Goal: Find specific page/section: Find specific page/section

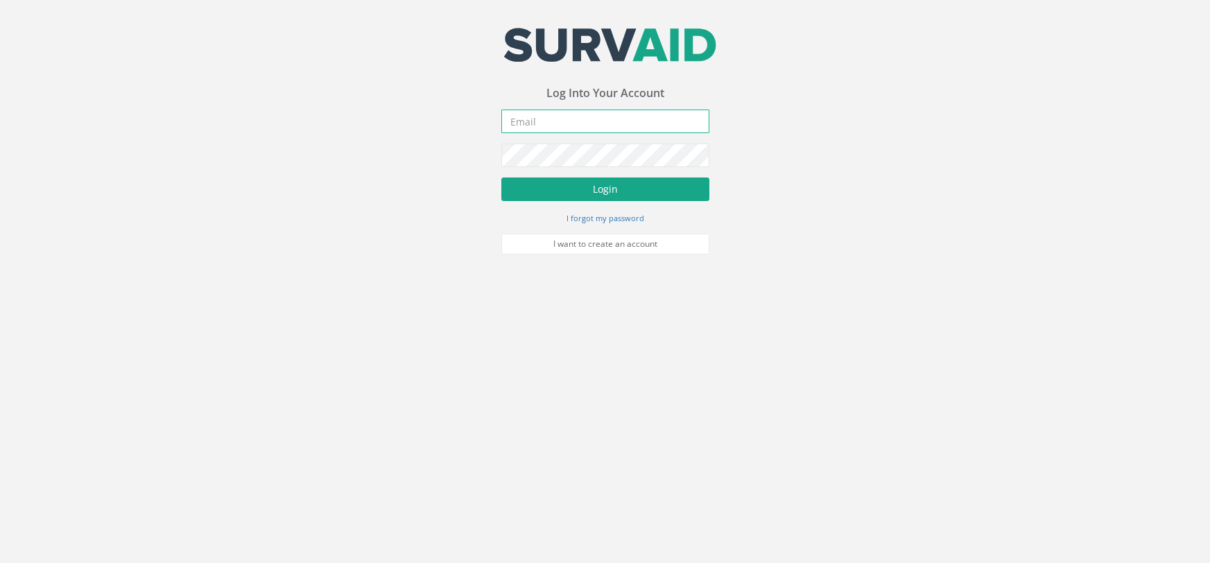
type input "[PERSON_NAME][EMAIL_ADDRESS][PERSON_NAME][DOMAIN_NAME]"
click at [544, 180] on button "Login" at bounding box center [605, 189] width 208 height 24
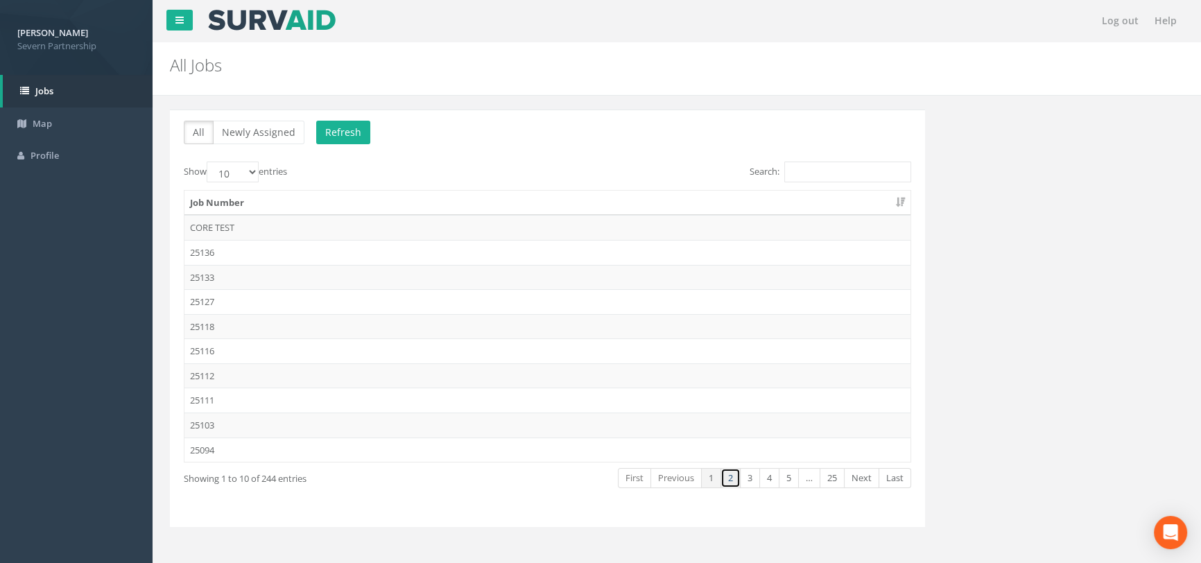
click at [727, 482] on link "2" at bounding box center [730, 478] width 20 height 20
click at [748, 478] on link "3" at bounding box center [750, 478] width 20 height 20
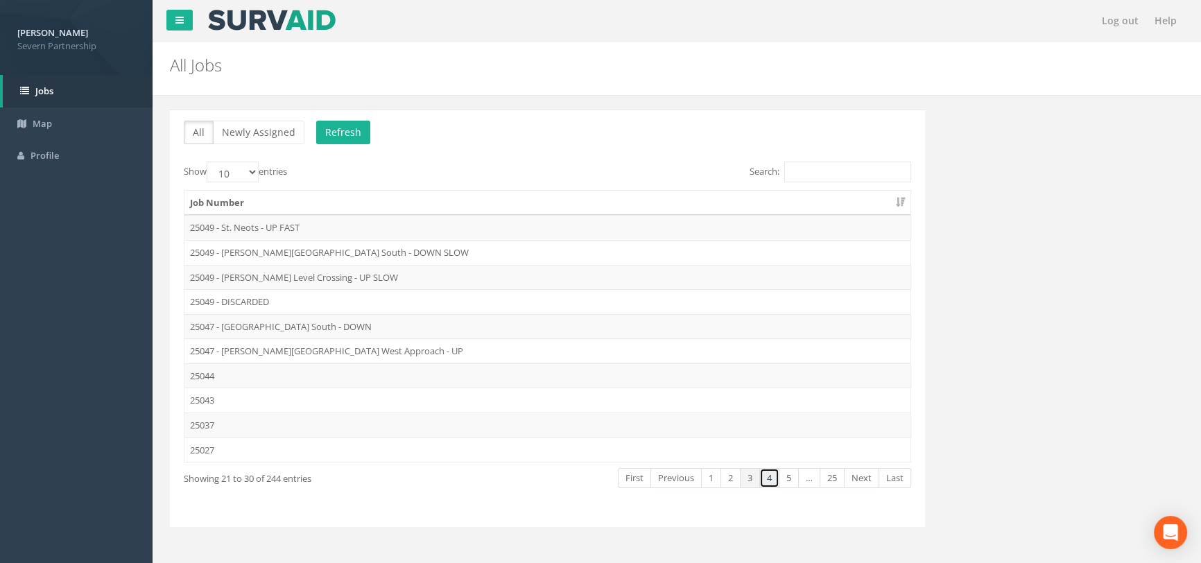
click at [765, 478] on link "4" at bounding box center [769, 478] width 20 height 20
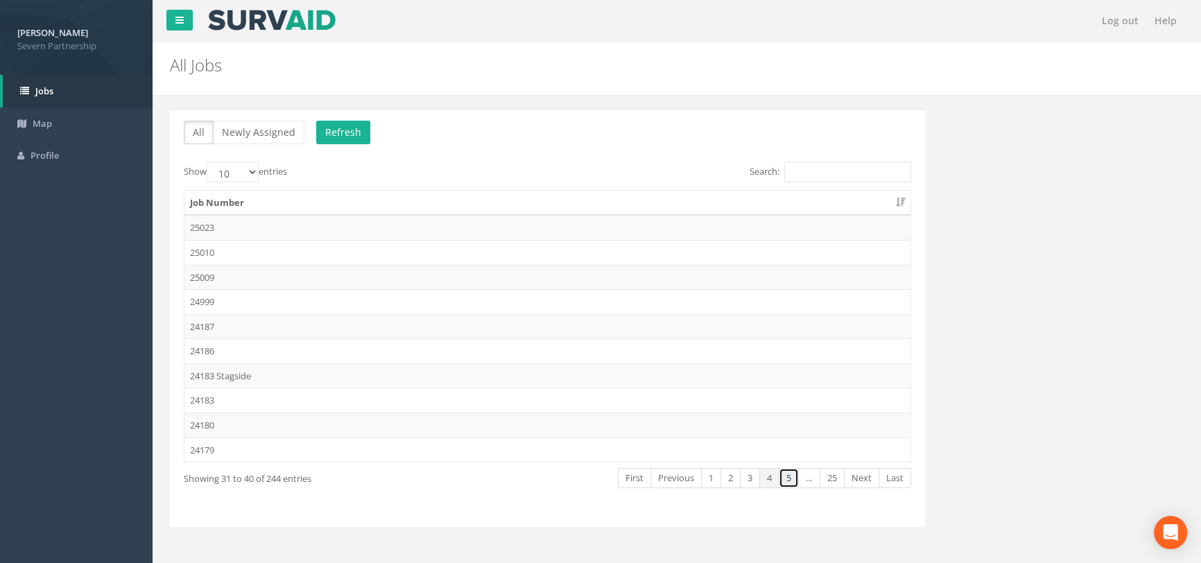
click at [780, 478] on link "5" at bounding box center [788, 478] width 20 height 20
click at [768, 478] on link "5" at bounding box center [769, 478] width 20 height 20
click at [751, 473] on link "4" at bounding box center [750, 478] width 20 height 20
click at [733, 470] on link "2" at bounding box center [730, 478] width 20 height 20
click at [749, 476] on link "3" at bounding box center [750, 478] width 20 height 20
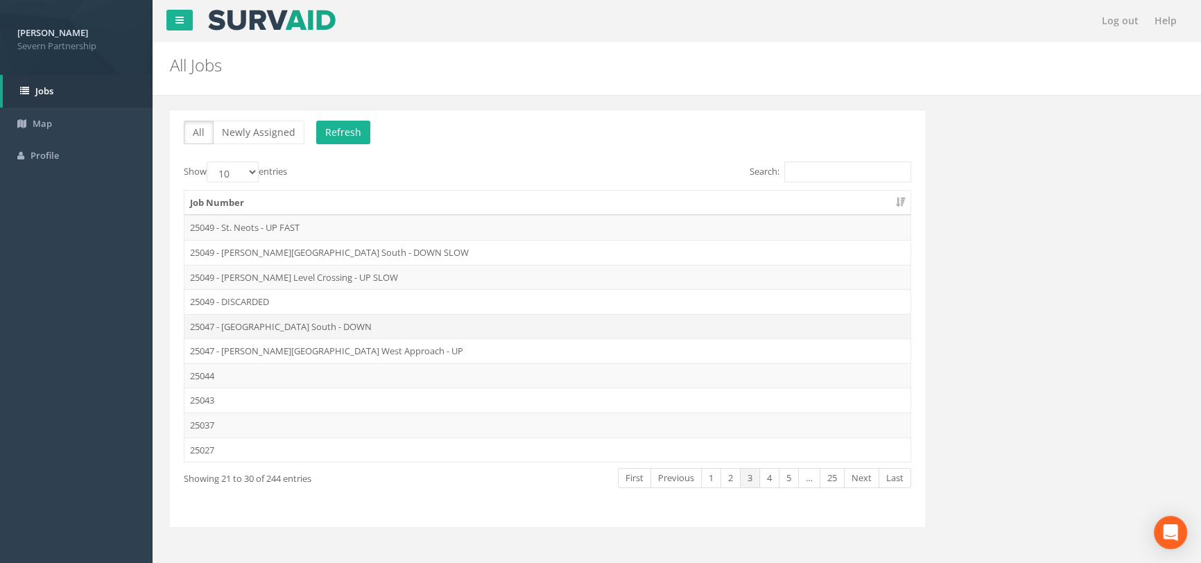
click at [301, 322] on td "25047 - [GEOGRAPHIC_DATA] South - DOWN" at bounding box center [547, 326] width 726 height 25
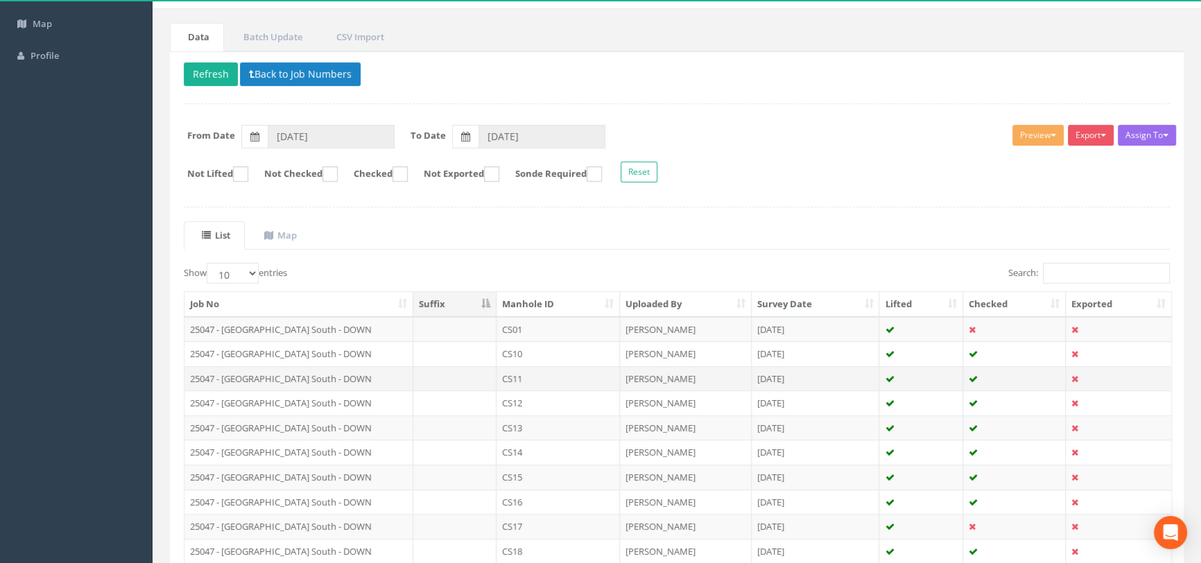
scroll to position [208, 0]
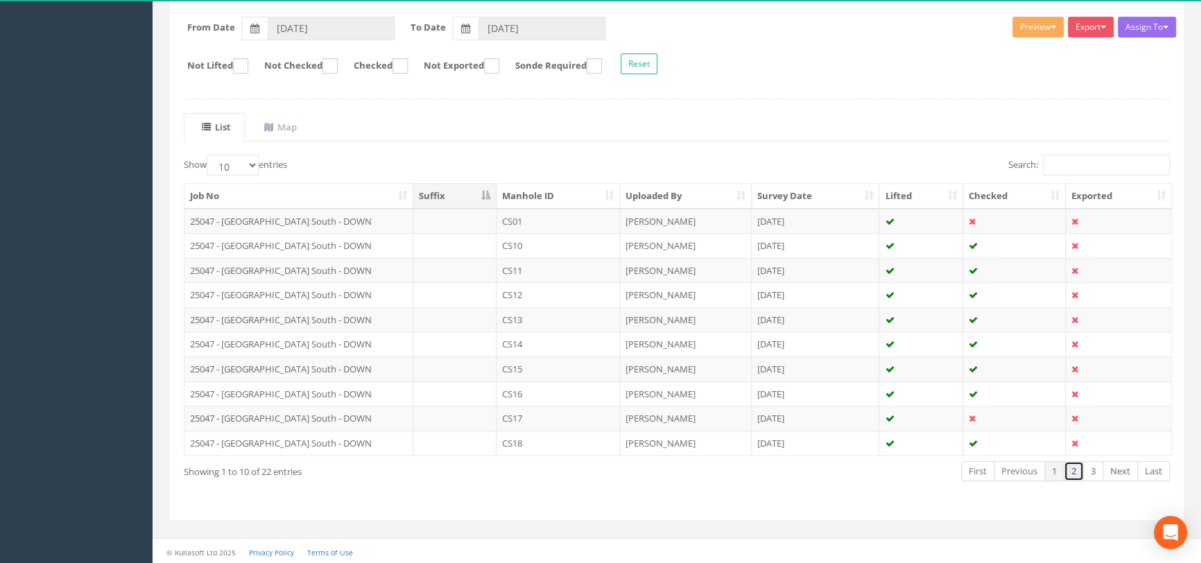
click at [1073, 474] on link "2" at bounding box center [1073, 471] width 20 height 20
click at [1092, 473] on link "3" at bounding box center [1093, 471] width 20 height 20
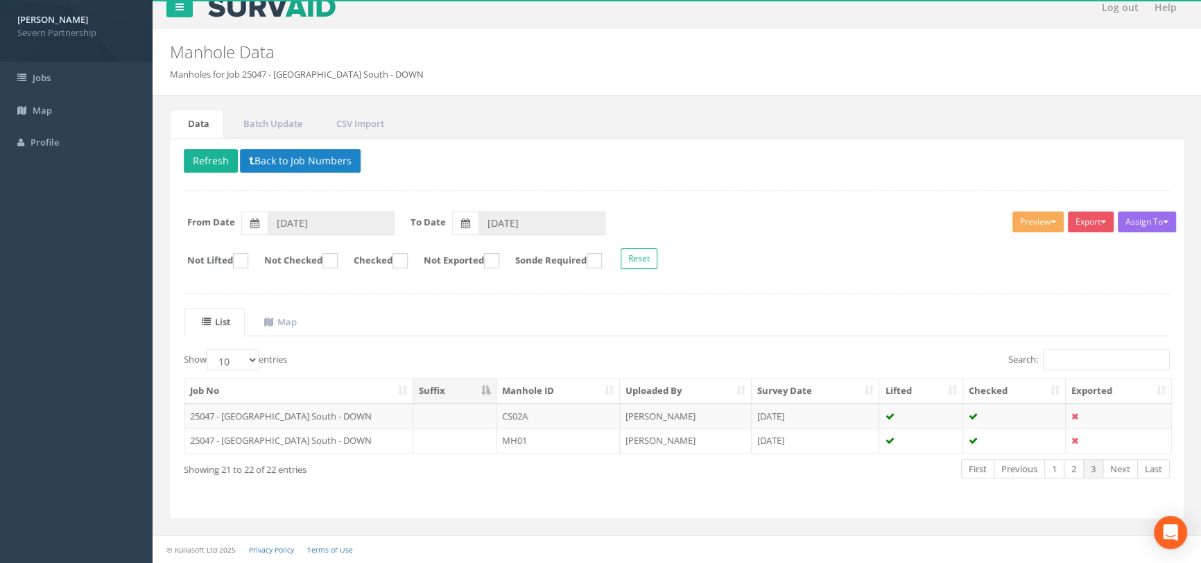
scroll to position [12, 0]
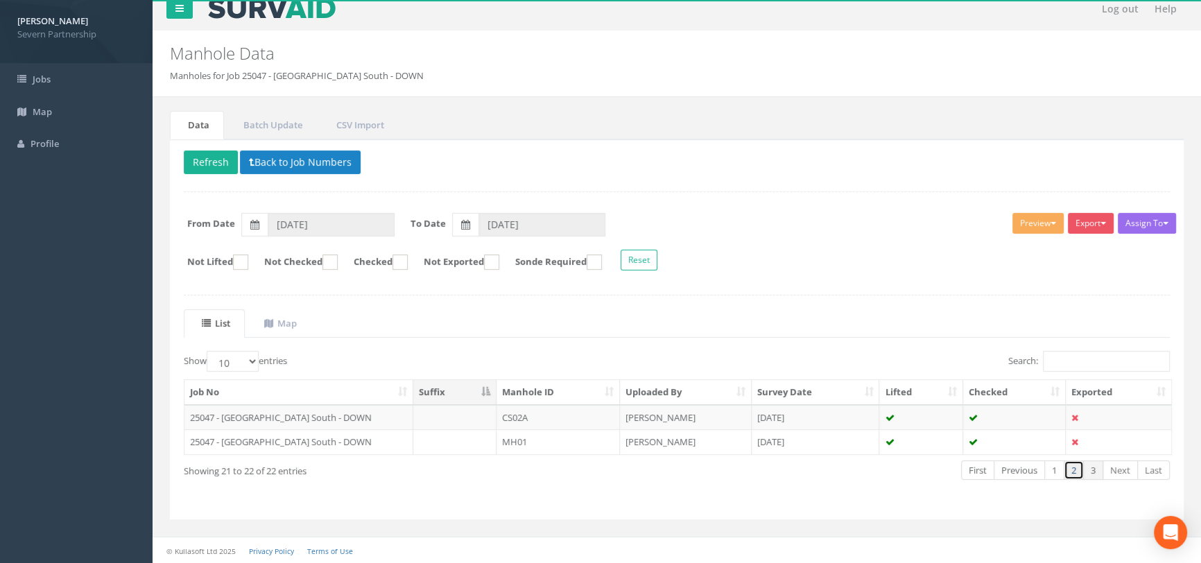
click at [1074, 468] on link "2" at bounding box center [1073, 470] width 20 height 20
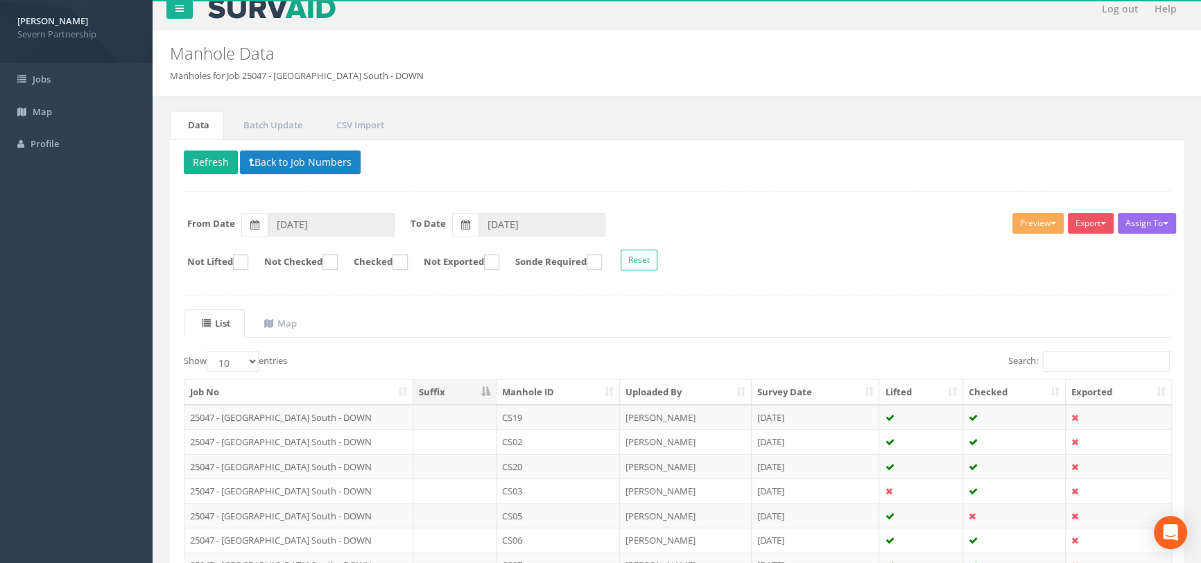
scroll to position [208, 0]
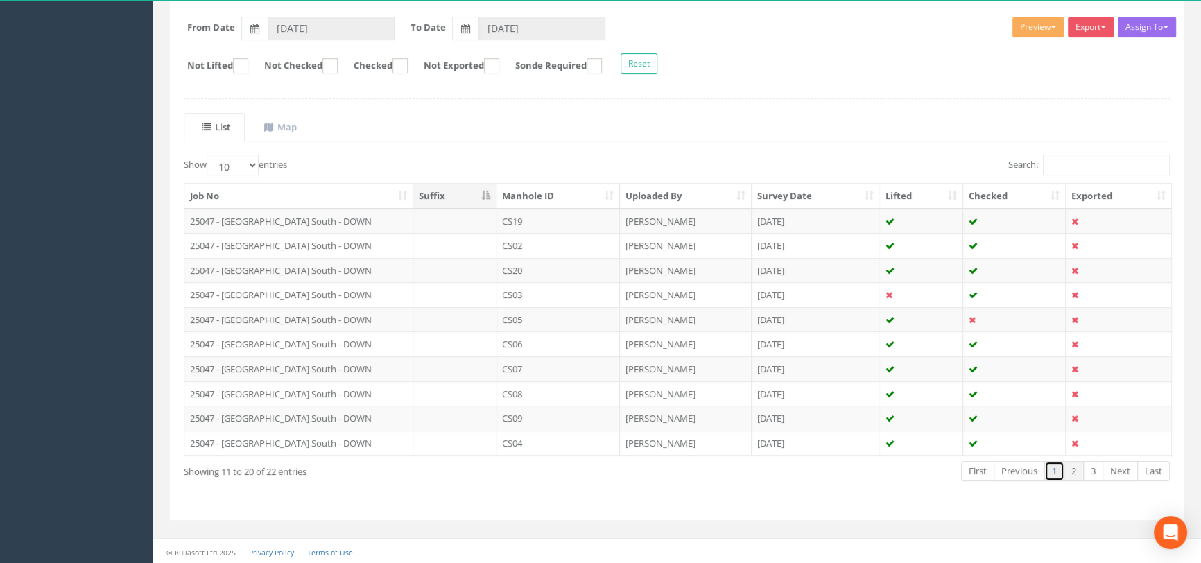
click at [1060, 469] on link "1" at bounding box center [1054, 471] width 20 height 20
click at [1072, 471] on link "2" at bounding box center [1073, 471] width 20 height 20
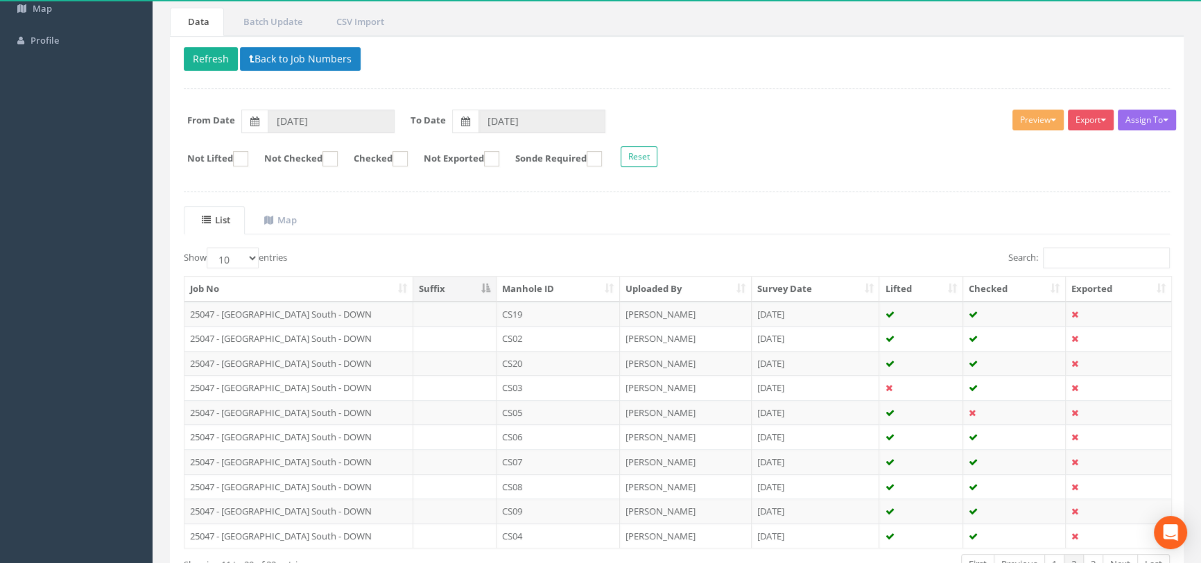
scroll to position [19, 0]
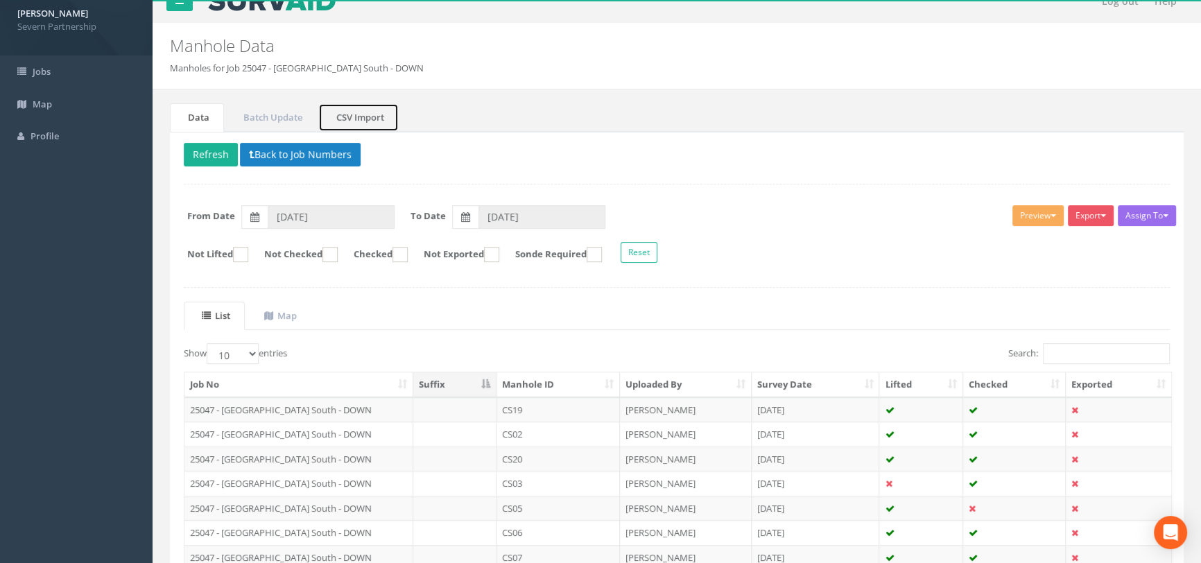
click at [353, 118] on link "CSV Import" at bounding box center [358, 117] width 80 height 28
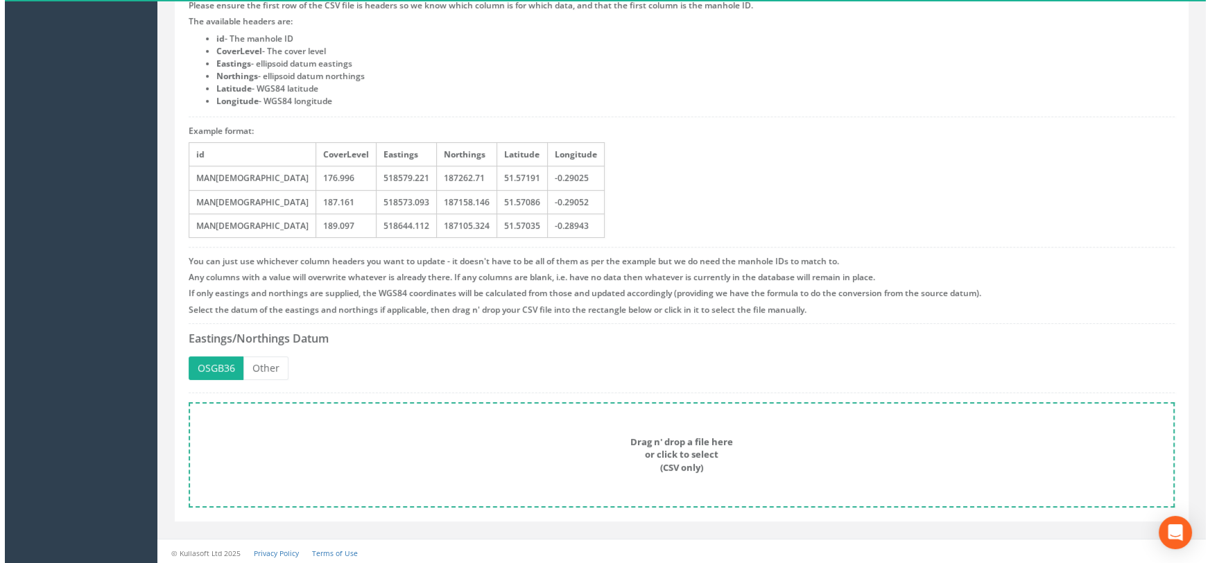
scroll to position [183, 0]
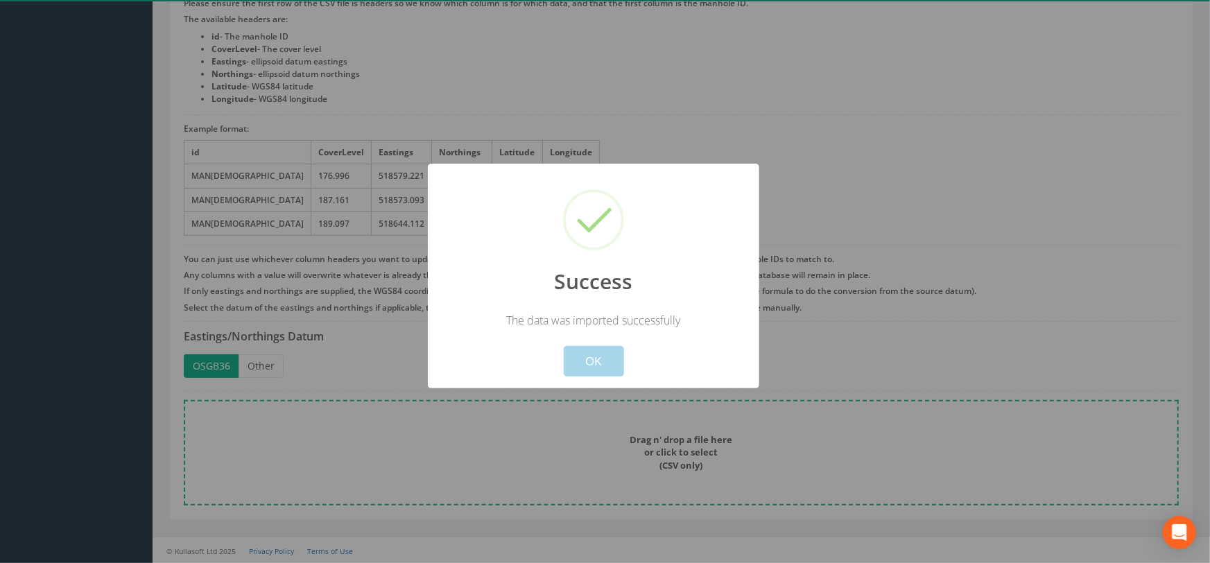
click at [597, 362] on button "OK" at bounding box center [593, 361] width 60 height 30
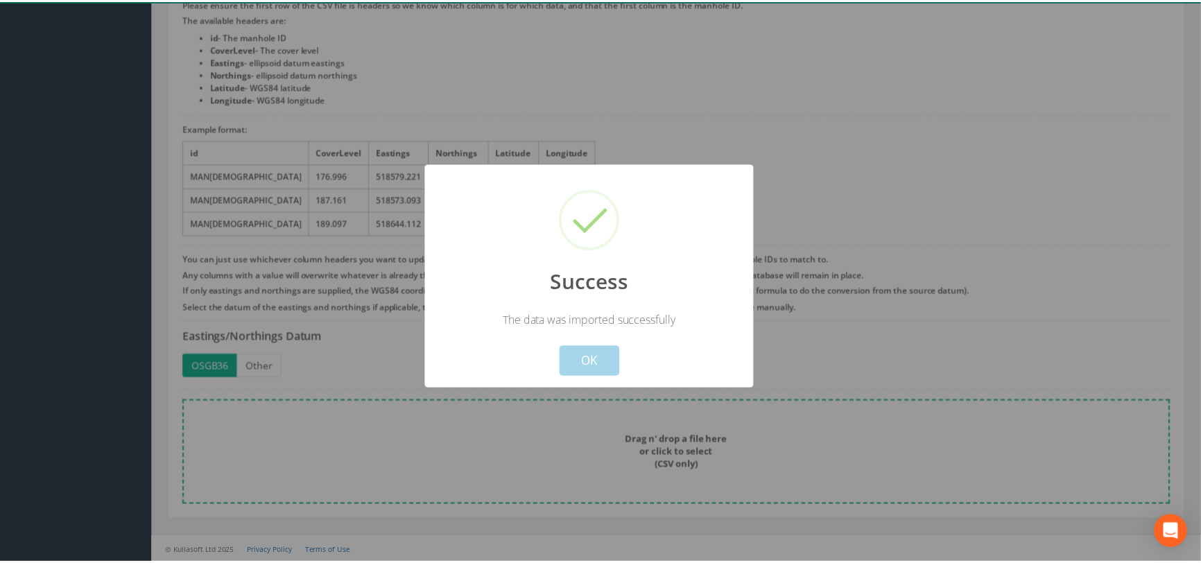
scroll to position [0, 0]
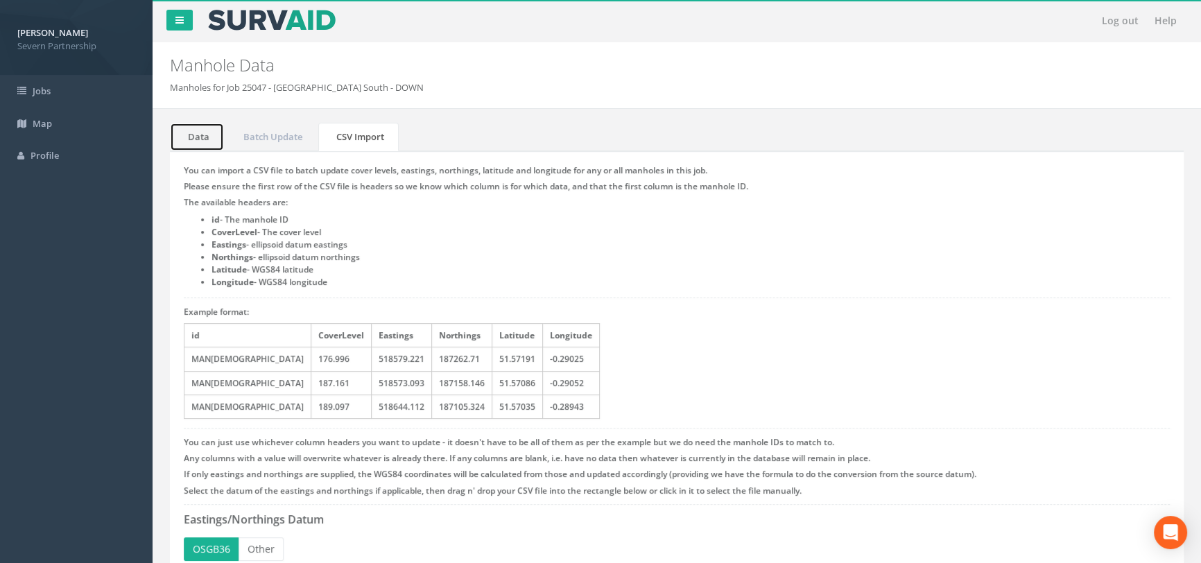
click at [191, 142] on link "Data" at bounding box center [197, 137] width 54 height 28
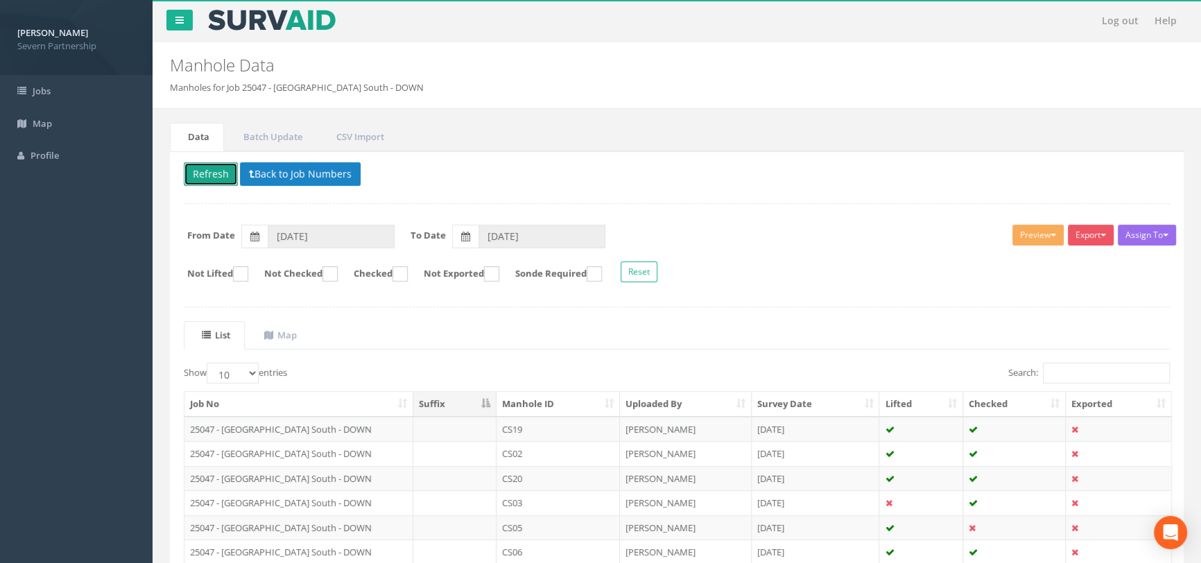
click at [216, 174] on button "Refresh" at bounding box center [211, 174] width 54 height 24
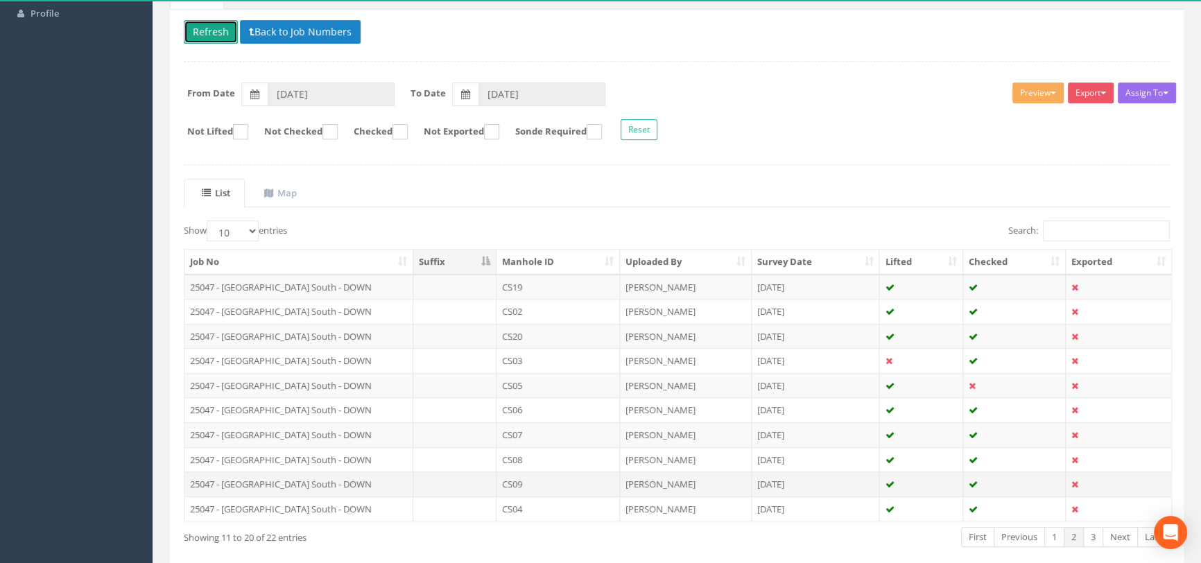
scroll to position [208, 0]
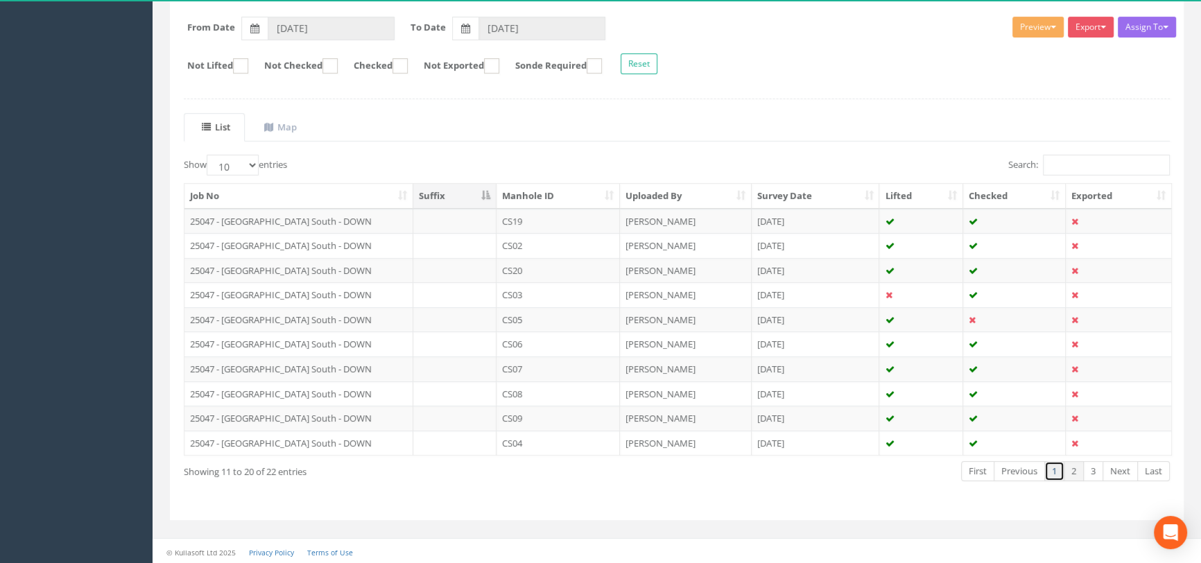
click at [1052, 471] on link "1" at bounding box center [1054, 471] width 20 height 20
click at [1070, 475] on link "2" at bounding box center [1073, 471] width 20 height 20
click at [1094, 475] on link "3" at bounding box center [1093, 471] width 20 height 20
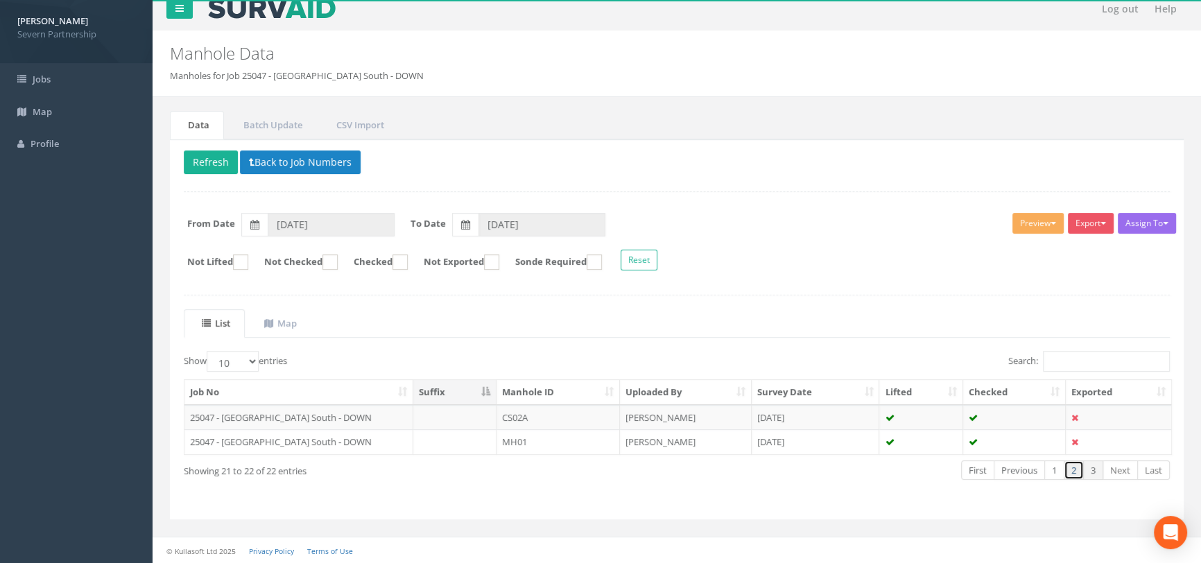
click at [1074, 476] on link "2" at bounding box center [1073, 470] width 20 height 20
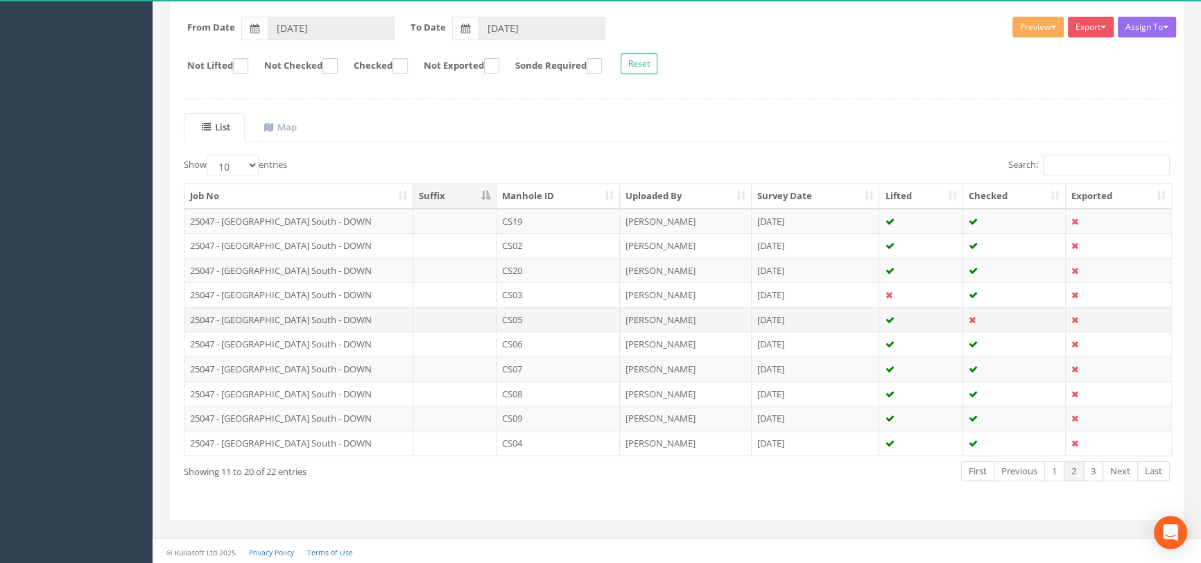
click at [340, 320] on td "25047 - [GEOGRAPHIC_DATA] South - DOWN" at bounding box center [298, 319] width 229 height 25
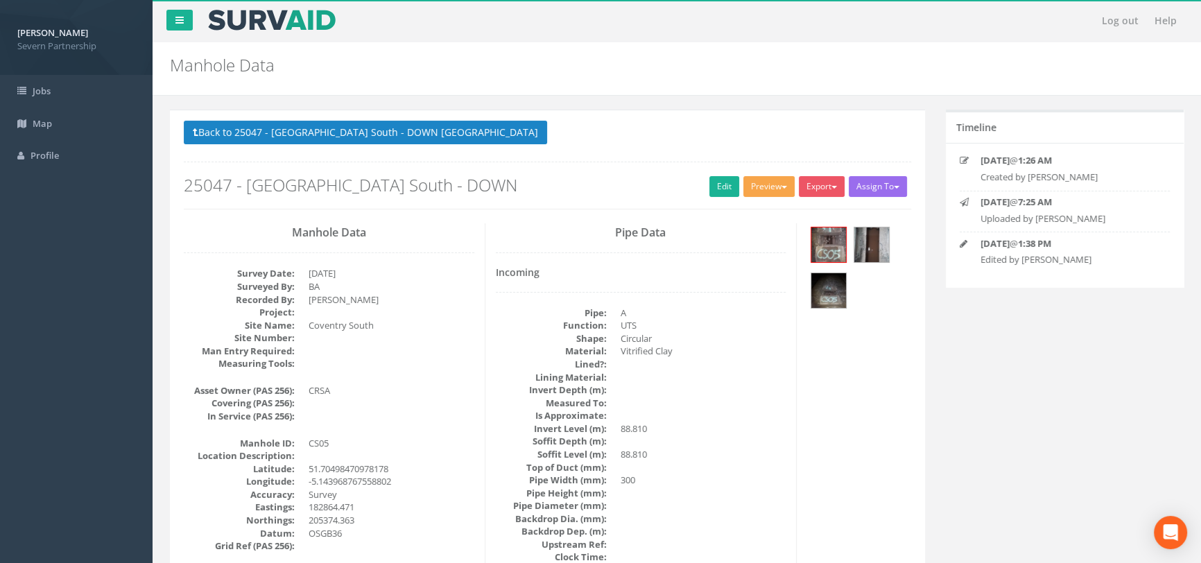
click at [756, 191] on button "Preview" at bounding box center [768, 186] width 51 height 21
click at [746, 213] on link "SP Manhole" at bounding box center [742, 214] width 105 height 21
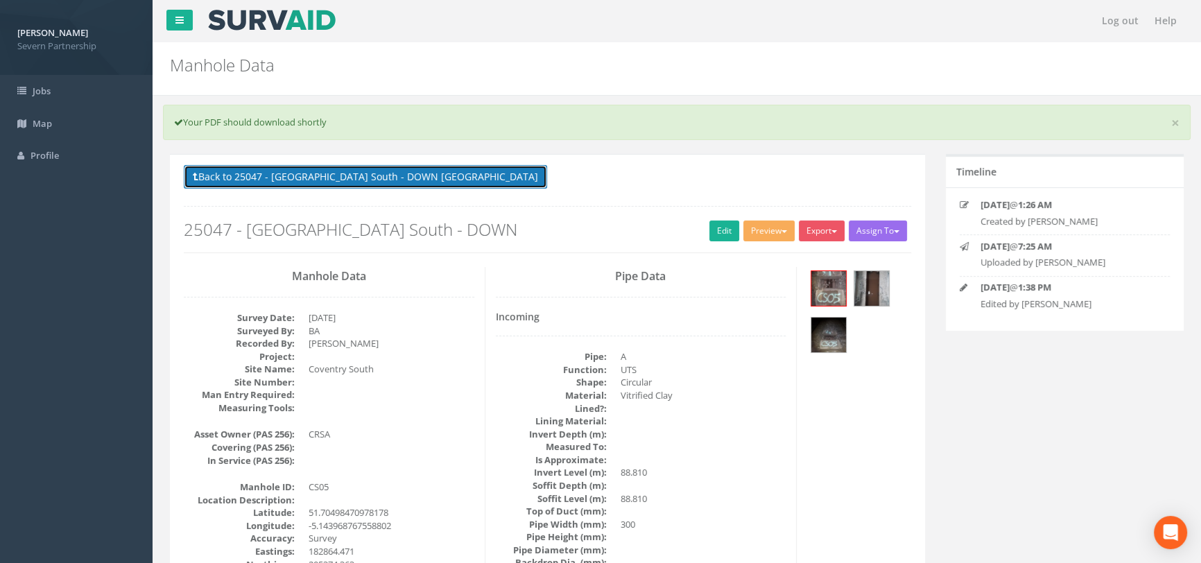
click at [319, 172] on button "Back to 25047 - [GEOGRAPHIC_DATA] South - DOWN [GEOGRAPHIC_DATA]" at bounding box center [365, 177] width 363 height 24
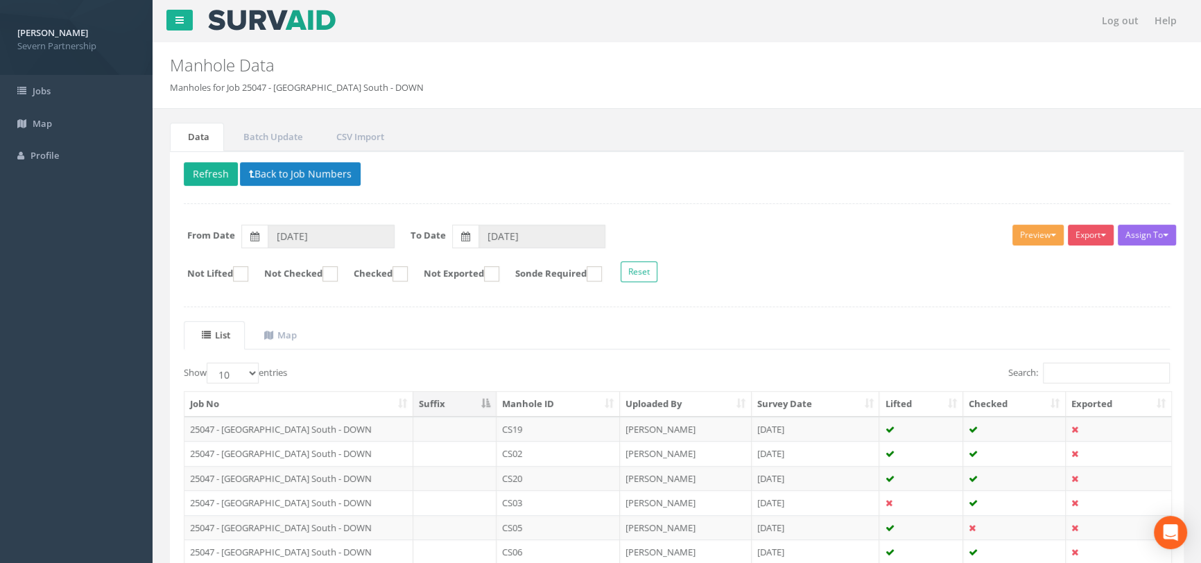
click at [1033, 232] on button "Preview" at bounding box center [1037, 235] width 51 height 21
drag, startPoint x: 1001, startPoint y: 260, endPoint x: 937, endPoint y: 344, distance: 105.4
click at [1000, 260] on link "SP Manhole" at bounding box center [1011, 263] width 105 height 21
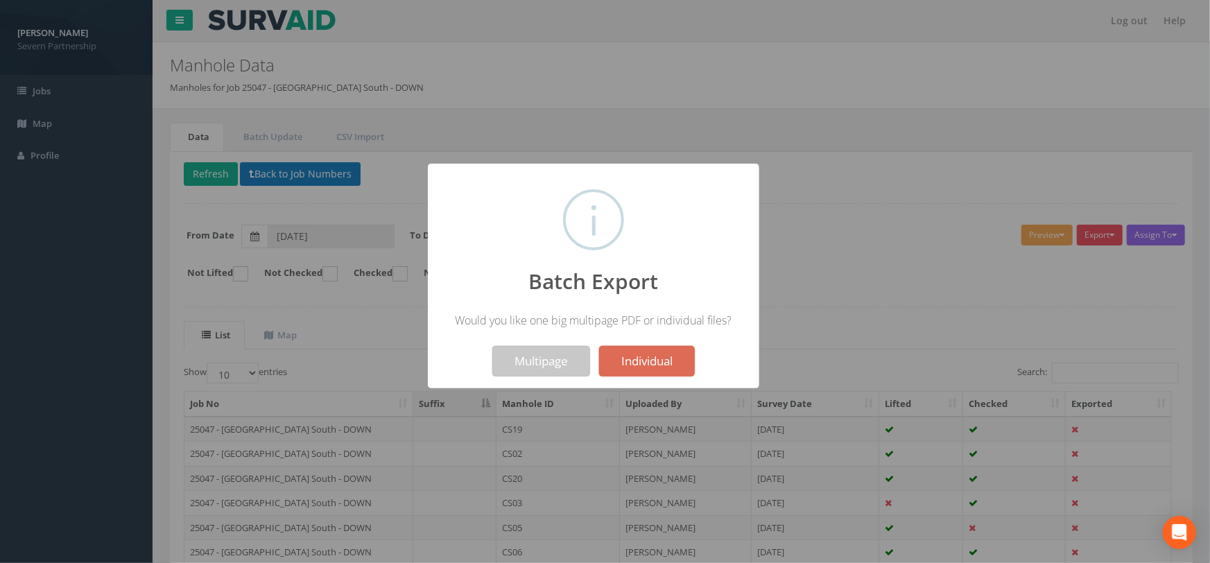
click at [521, 372] on button "Multipage" at bounding box center [541, 361] width 98 height 30
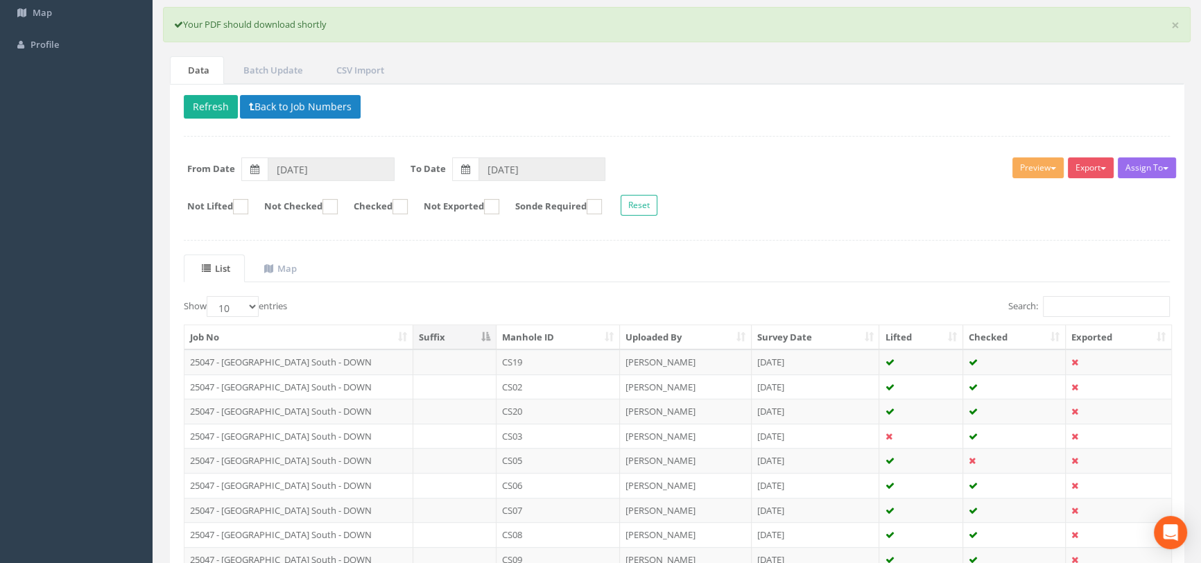
scroll to position [252, 0]
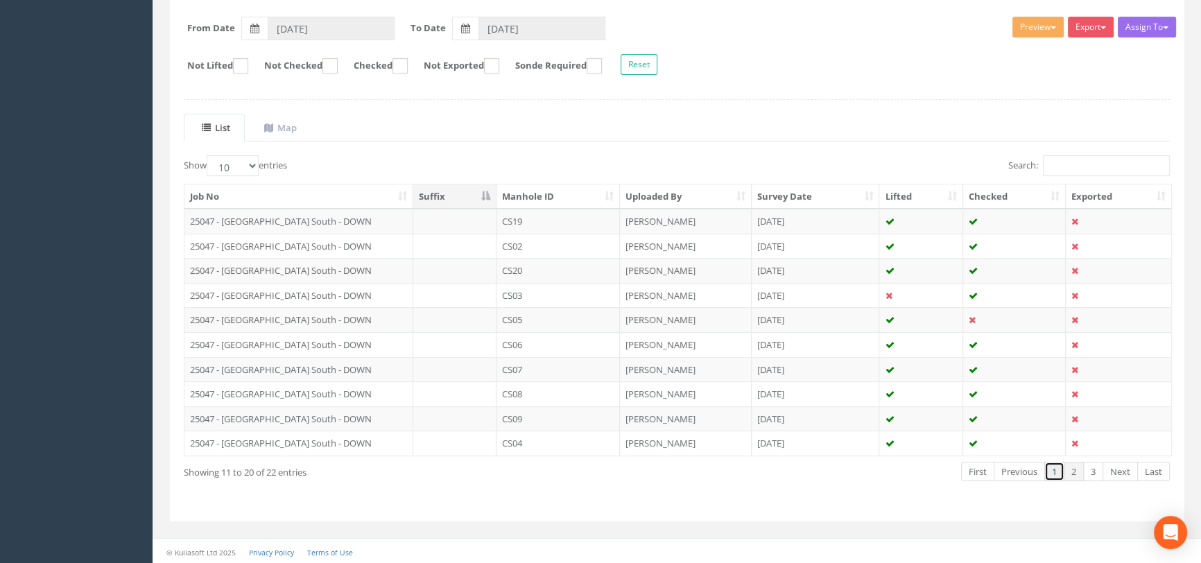
click at [1053, 469] on link "1" at bounding box center [1054, 472] width 20 height 20
click at [1093, 474] on link "3" at bounding box center [1093, 472] width 20 height 20
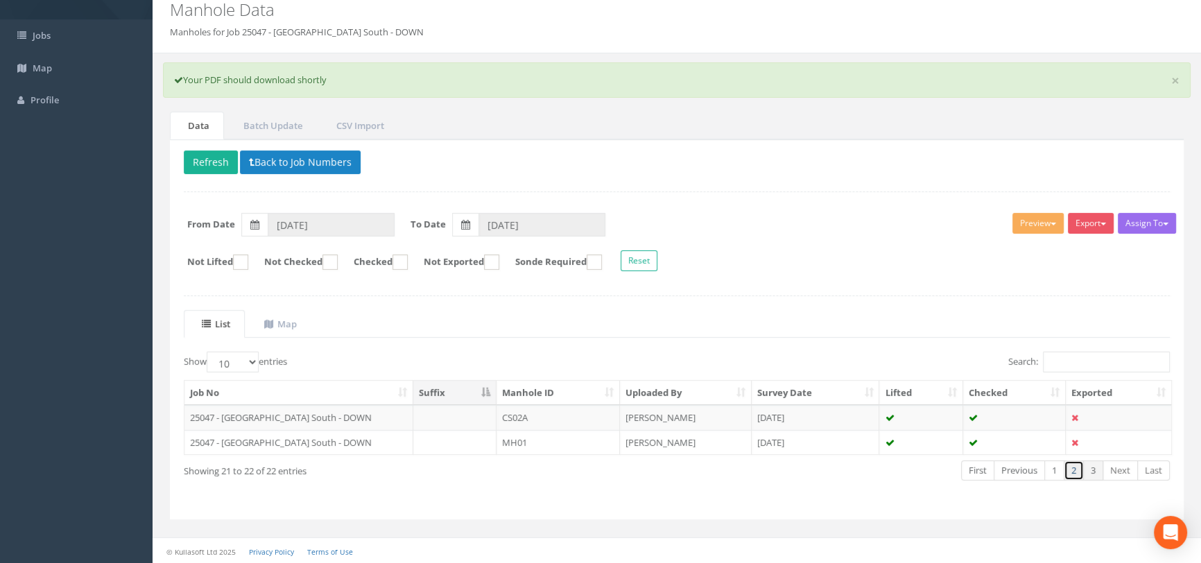
click at [1076, 471] on link "2" at bounding box center [1073, 470] width 20 height 20
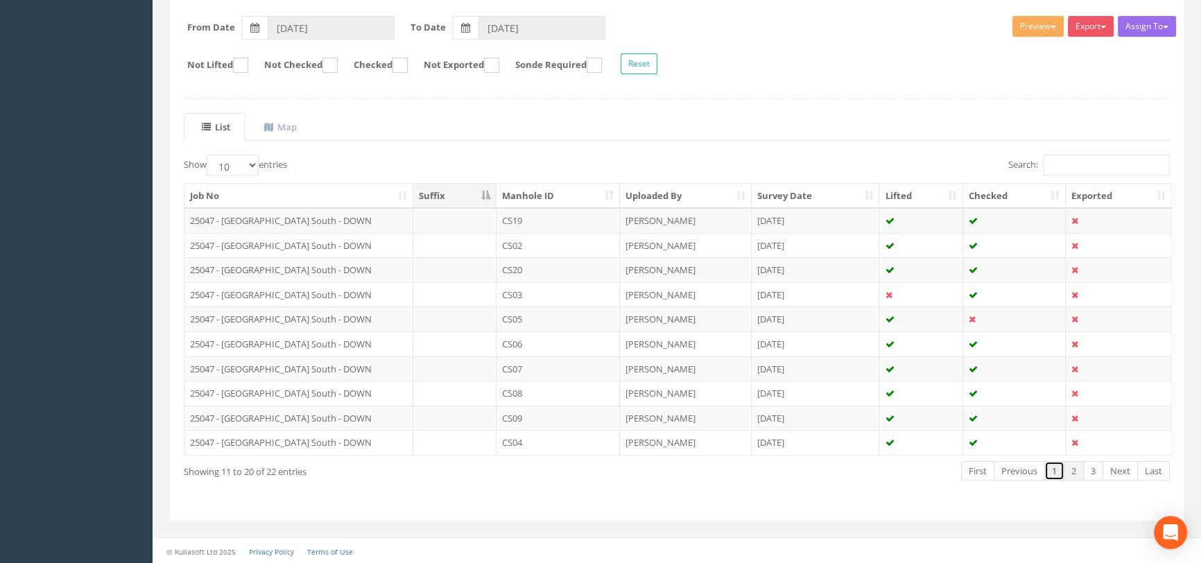
click at [1054, 471] on link "1" at bounding box center [1054, 471] width 20 height 20
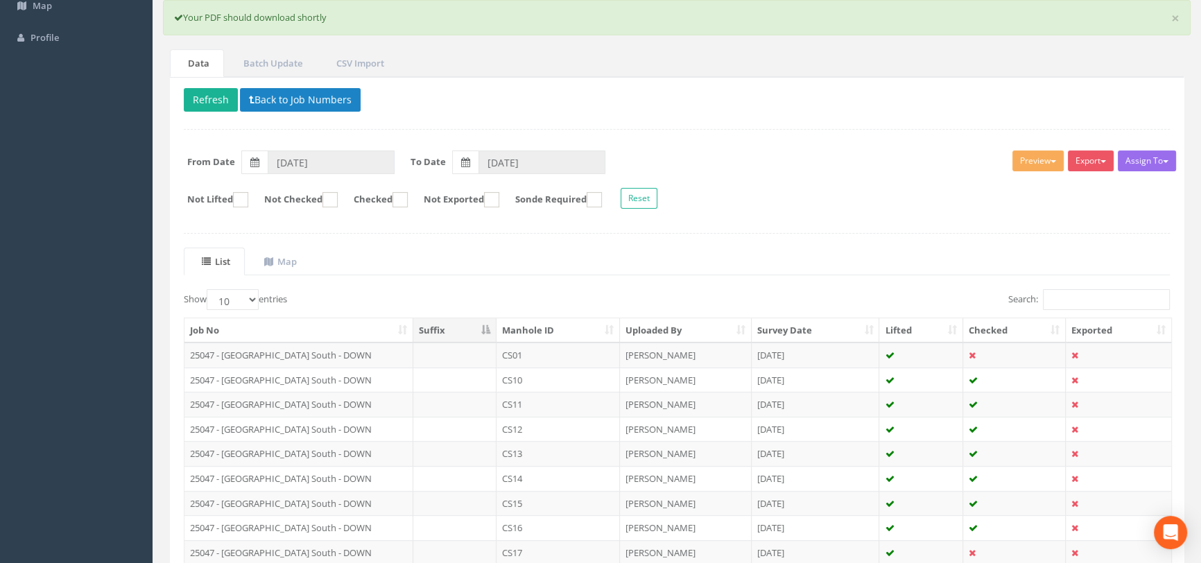
scroll to position [0, 0]
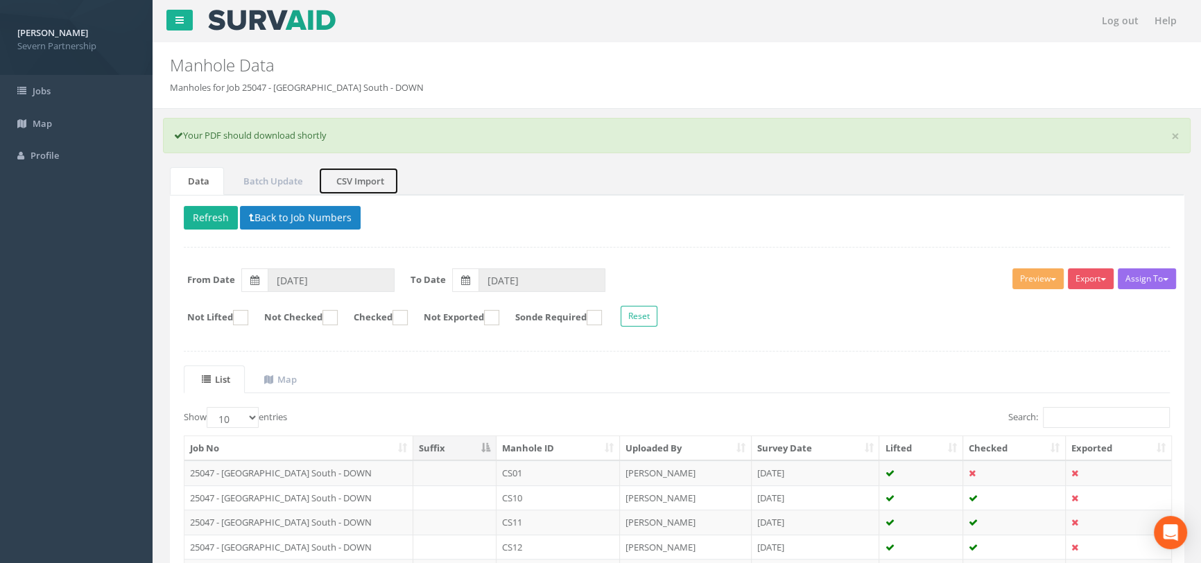
click at [366, 180] on link "CSV Import" at bounding box center [358, 181] width 80 height 28
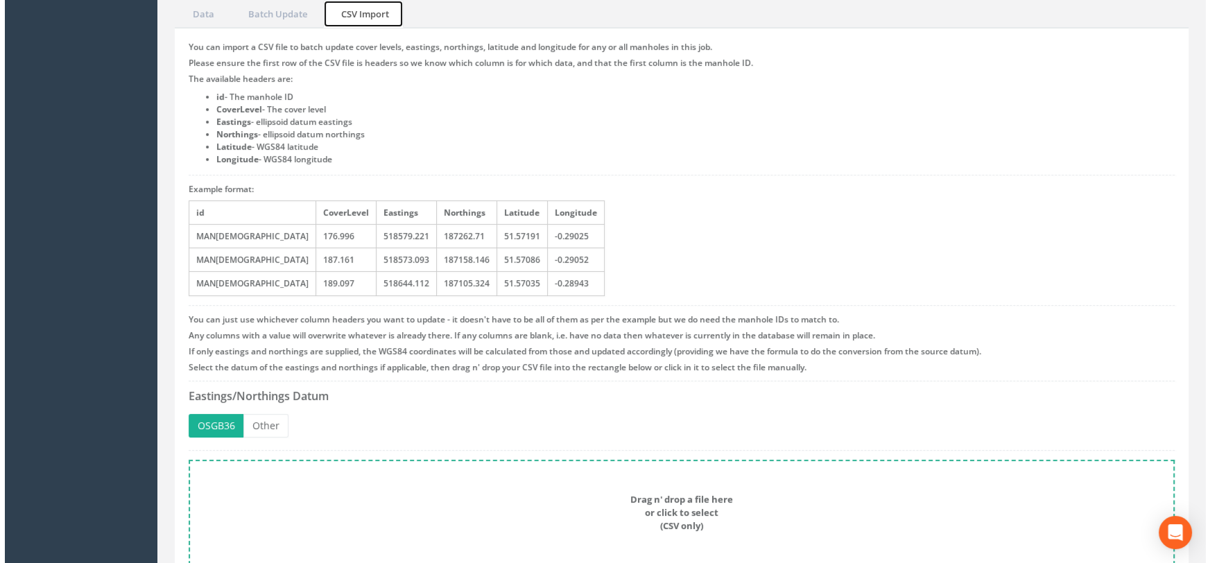
scroll to position [227, 0]
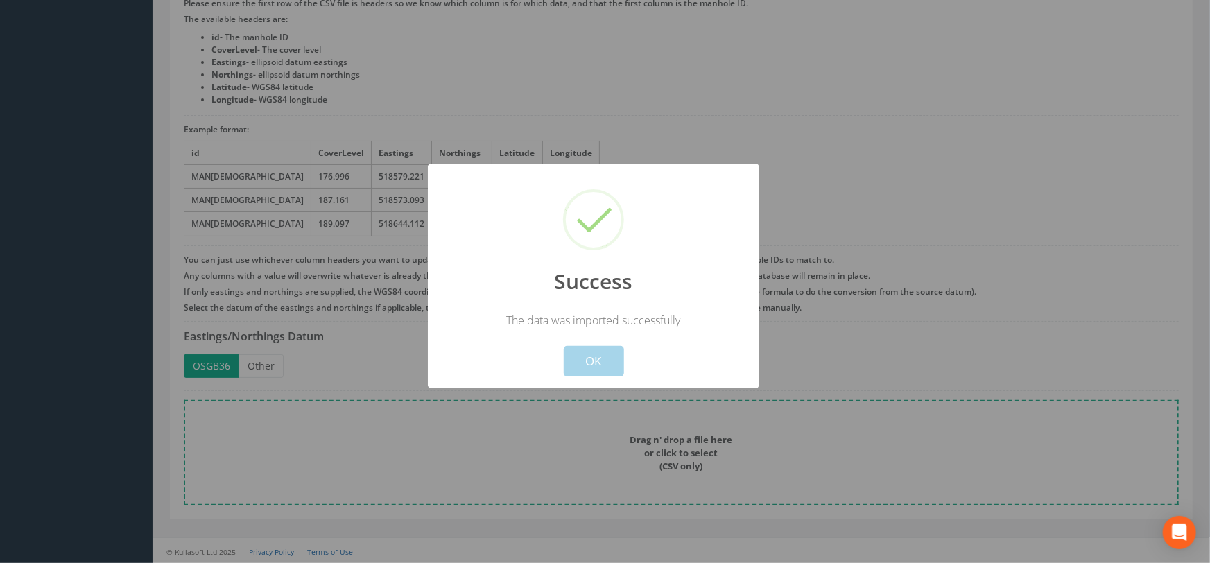
click at [609, 363] on button "OK" at bounding box center [593, 361] width 60 height 30
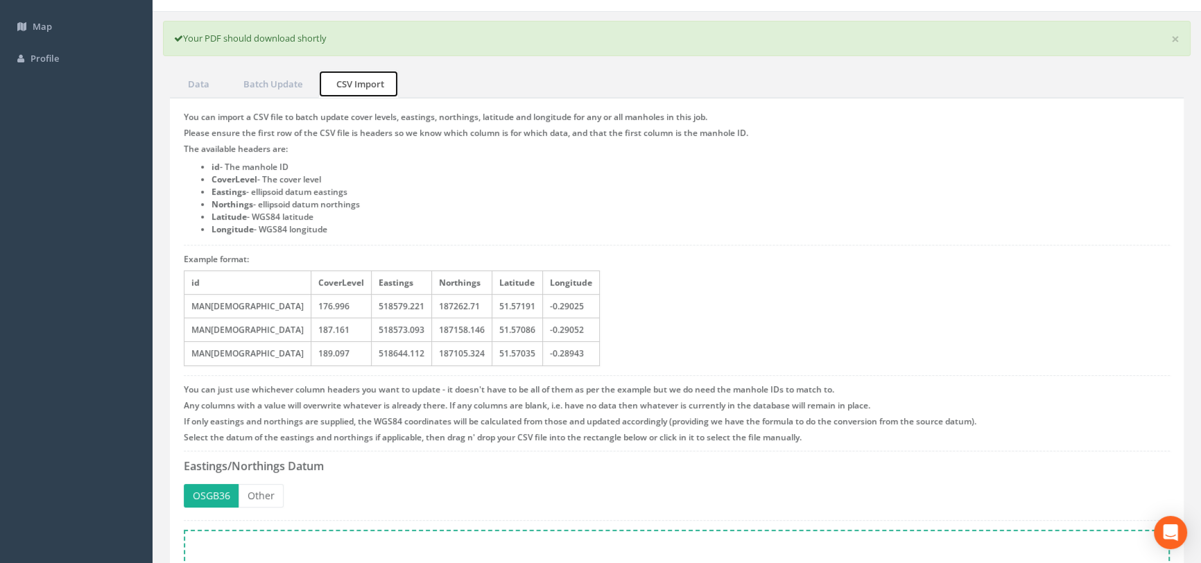
scroll to position [0, 0]
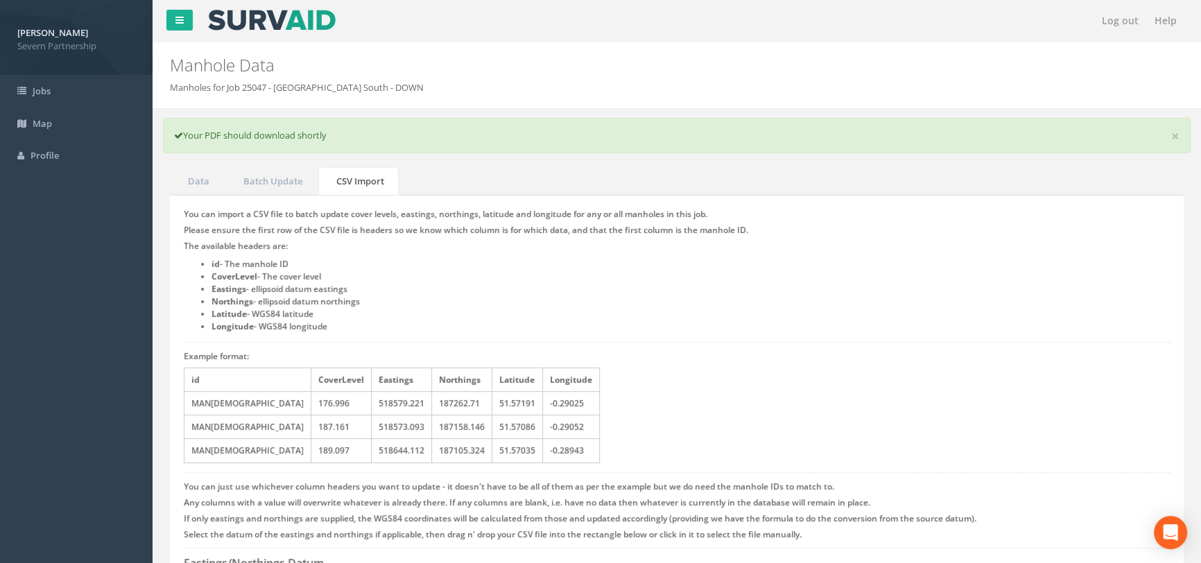
click at [166, 180] on div "Data Batch Update CSV Import Delete Refresh Back to Job Numbers Assign To No Co…" at bounding box center [676, 465] width 1034 height 597
click at [201, 181] on link "Data" at bounding box center [197, 181] width 54 height 28
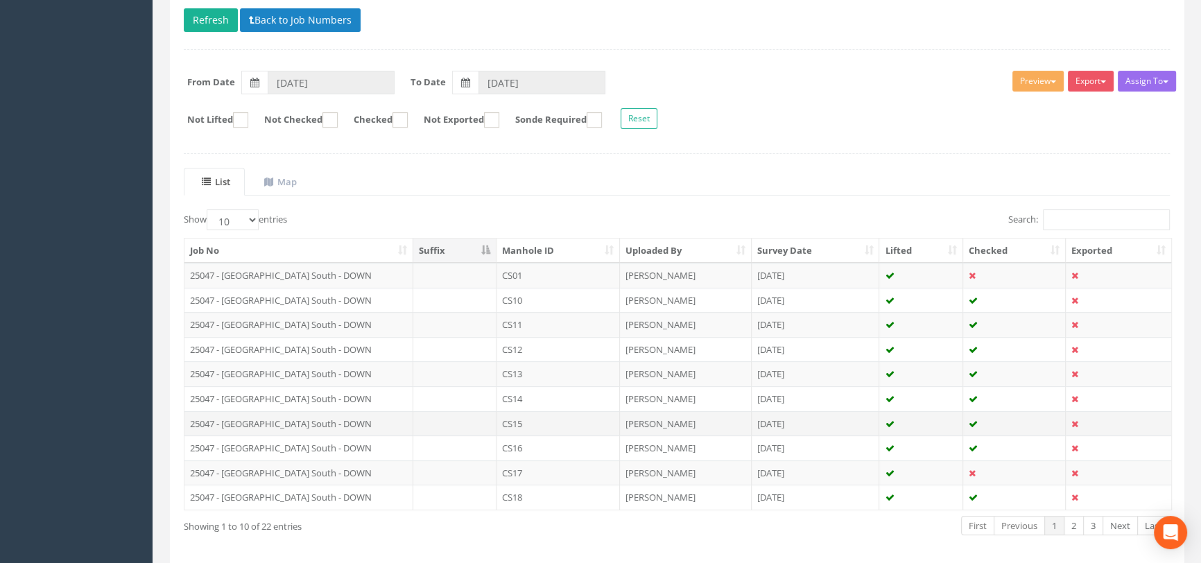
scroll to position [252, 0]
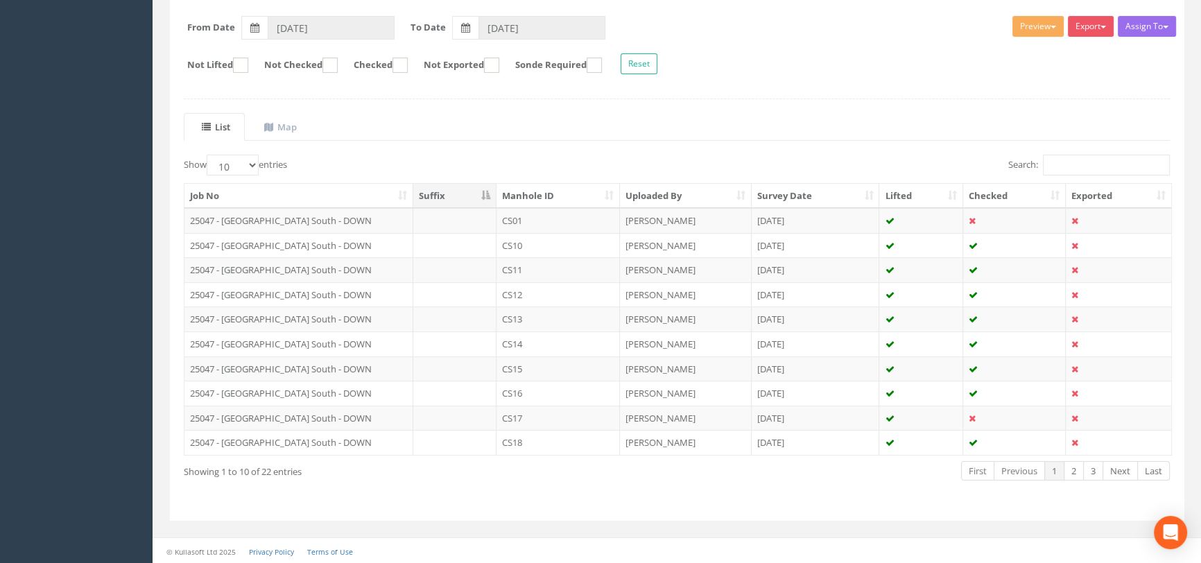
click at [1015, 37] on div "Preview SP Manhole SP Omni Heathrow United Utilities SurvAid IC SurvAid Manhole…" at bounding box center [1039, 28] width 55 height 24
click at [1019, 30] on button "Preview" at bounding box center [1037, 26] width 51 height 21
click at [1005, 51] on link "SP Manhole" at bounding box center [1011, 54] width 105 height 21
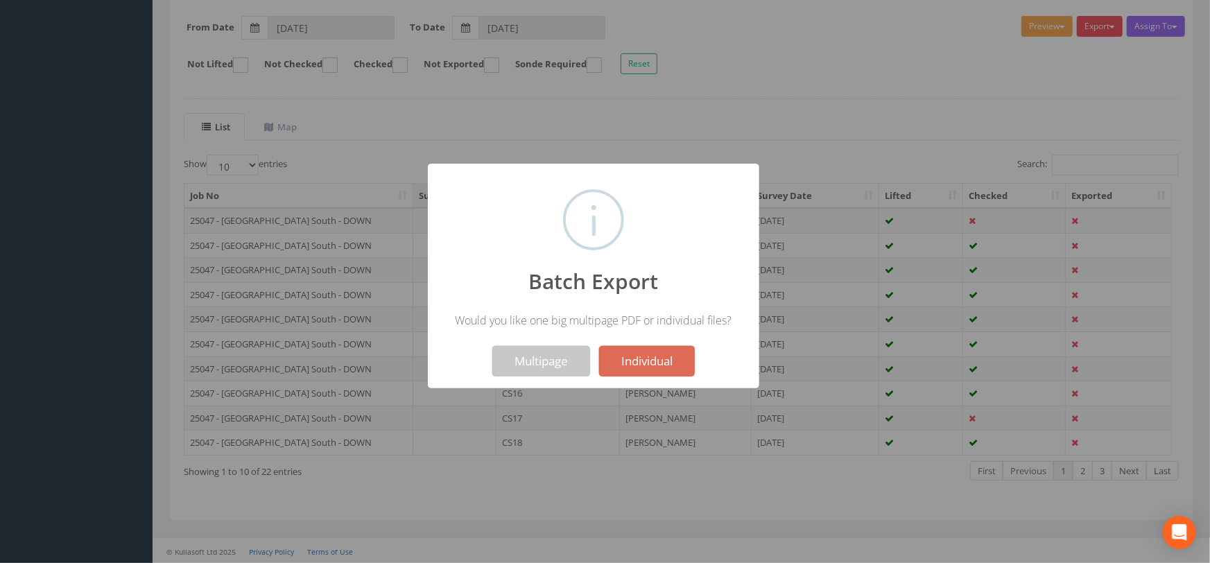
click at [525, 356] on button "Multipage" at bounding box center [541, 361] width 98 height 30
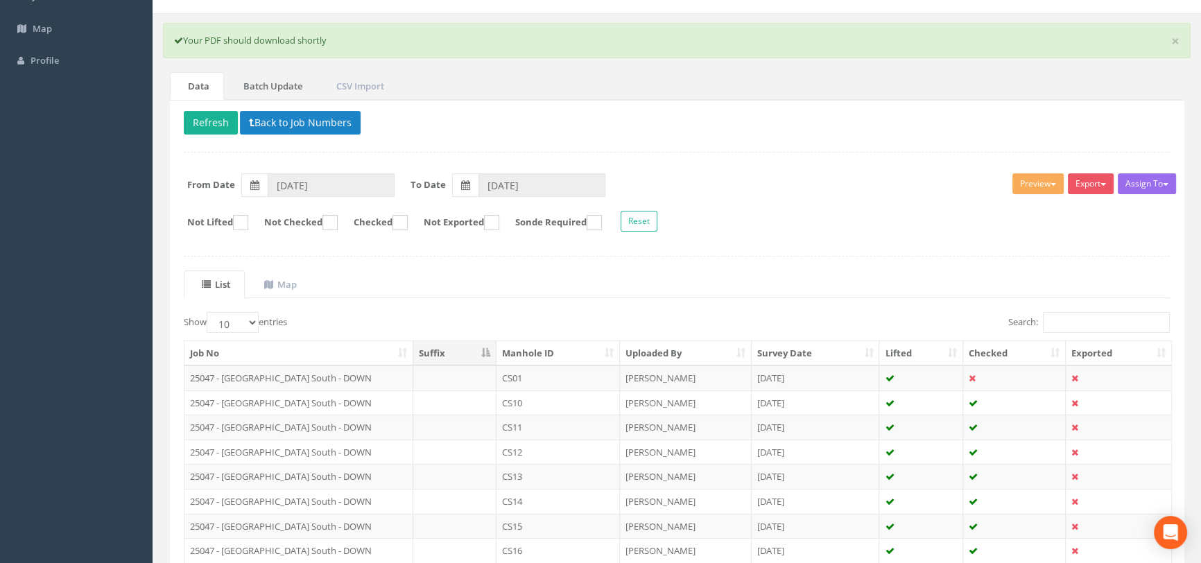
scroll to position [0, 0]
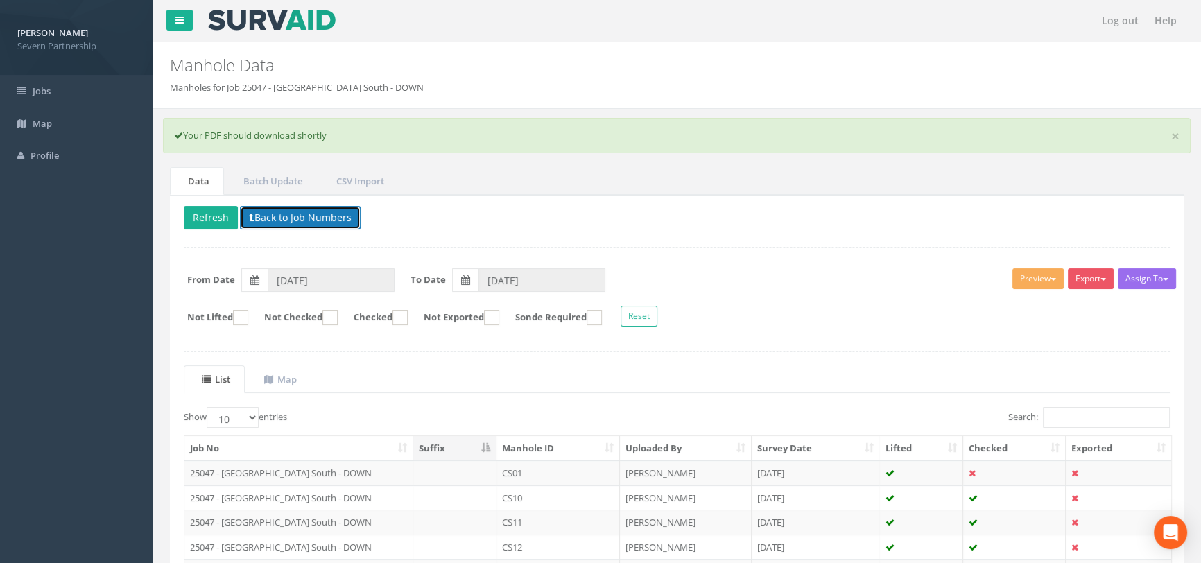
click at [274, 221] on button "Back to Job Numbers" at bounding box center [300, 218] width 121 height 24
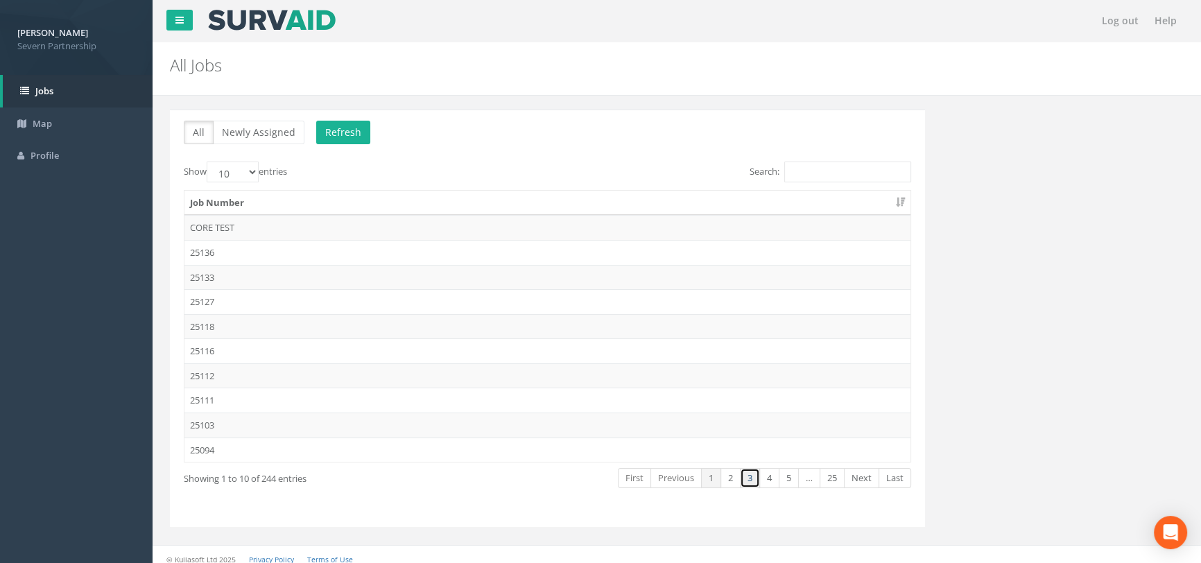
click at [748, 477] on link "3" at bounding box center [750, 478] width 20 height 20
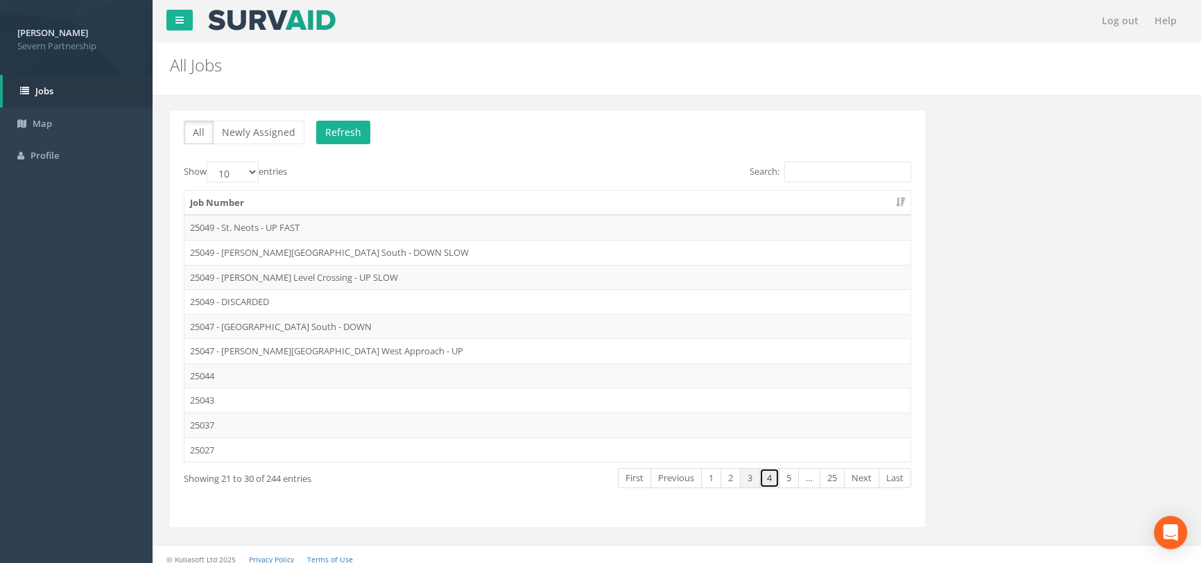
click at [763, 480] on link "4" at bounding box center [769, 478] width 20 height 20
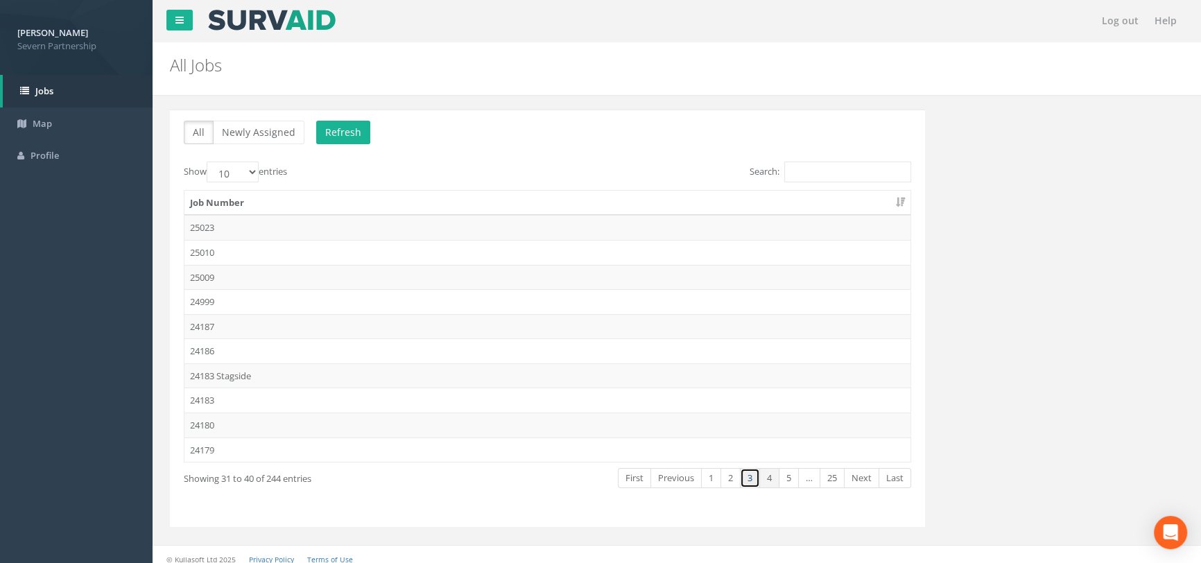
click at [747, 482] on link "3" at bounding box center [750, 478] width 20 height 20
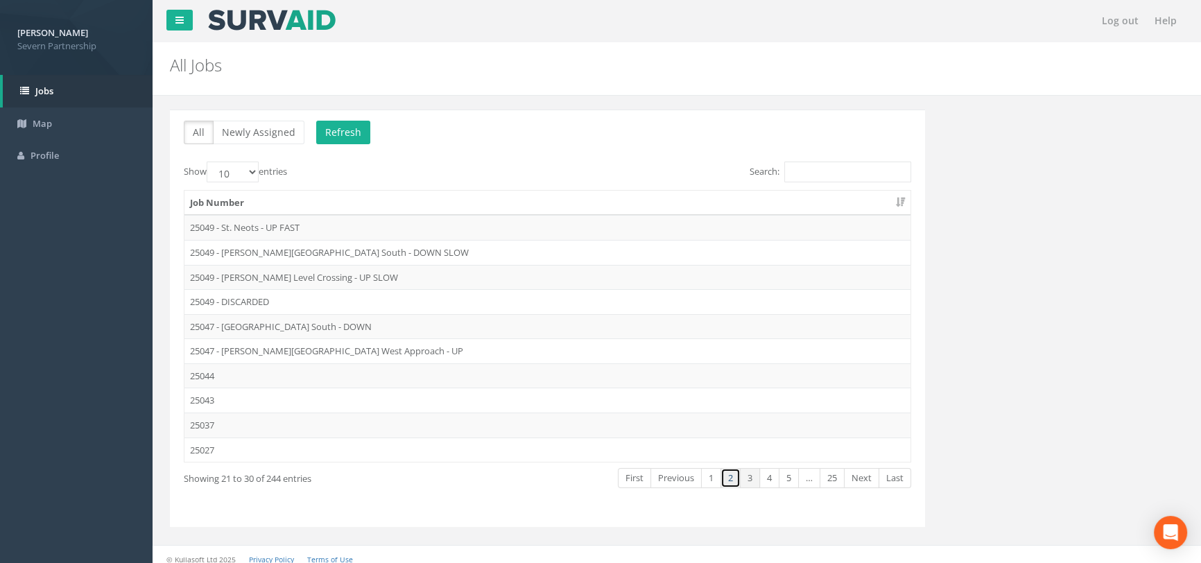
click at [731, 480] on link "2" at bounding box center [730, 478] width 20 height 20
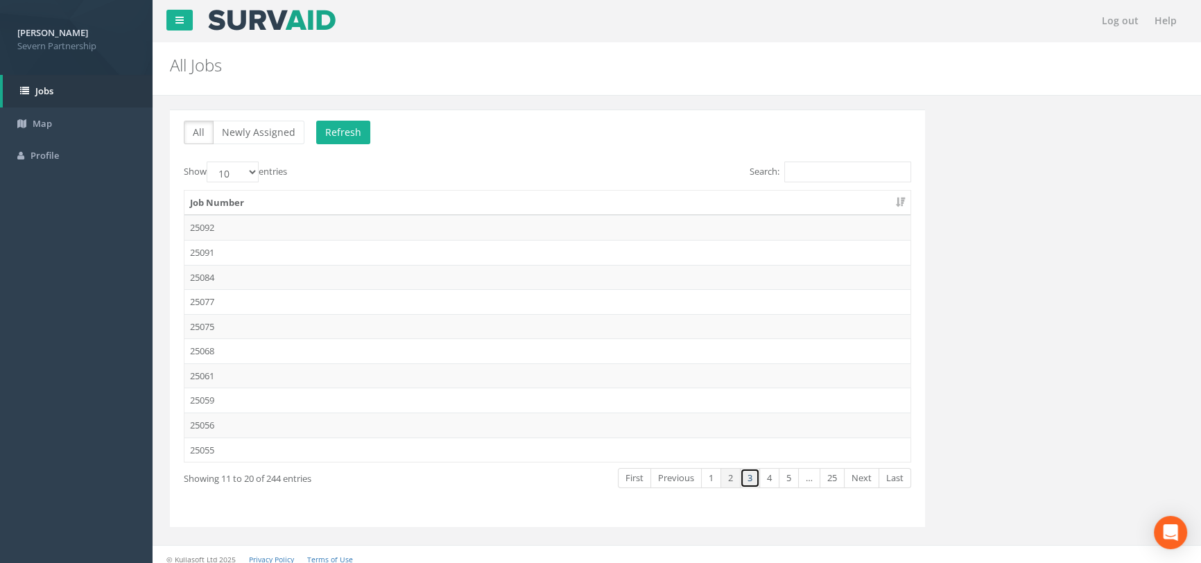
click at [747, 480] on link "3" at bounding box center [750, 478] width 20 height 20
